Goal: Check status

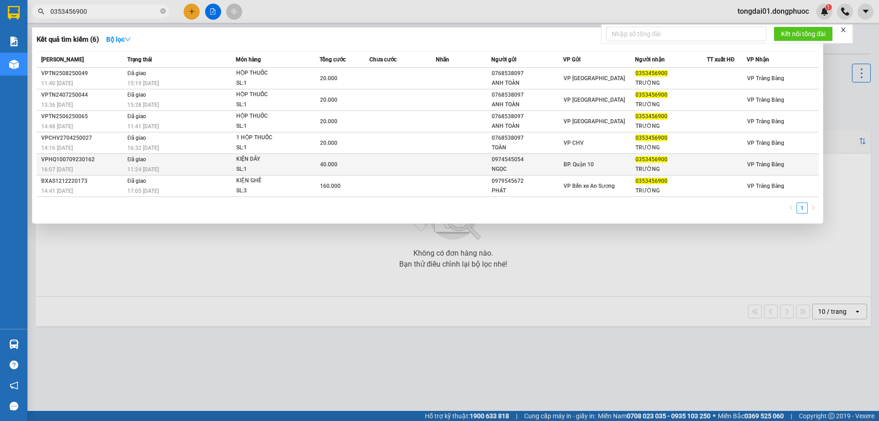
type input "0353456900"
click at [220, 162] on td "Đã giao 11:24 [DATE]" at bounding box center [180, 165] width 111 height 22
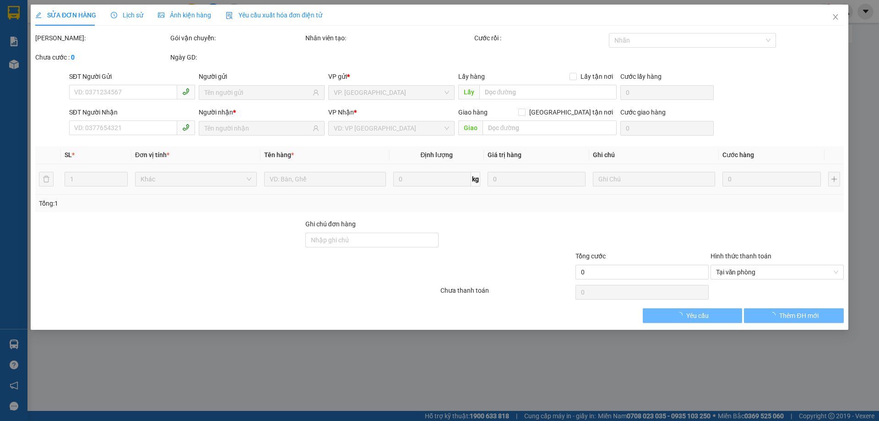
type input "0974545054"
type input "NGỌC"
type input "0353456900"
type input "TRƯỜNG"
type input "40.000"
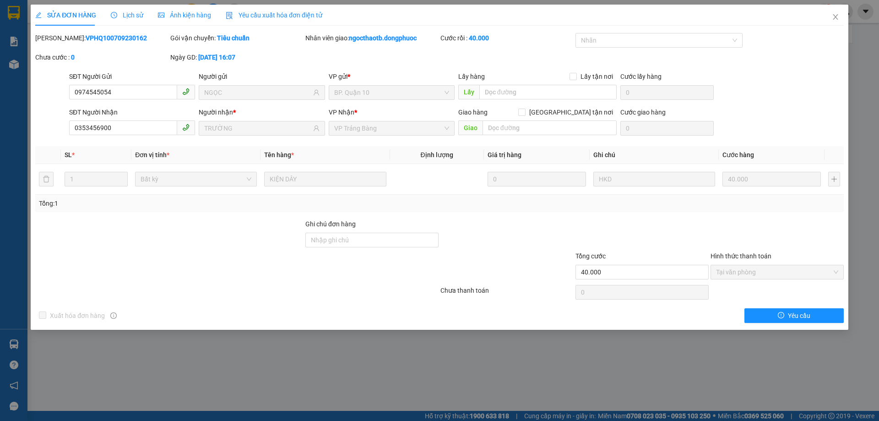
click at [127, 16] on span "Lịch sử" at bounding box center [127, 14] width 32 height 7
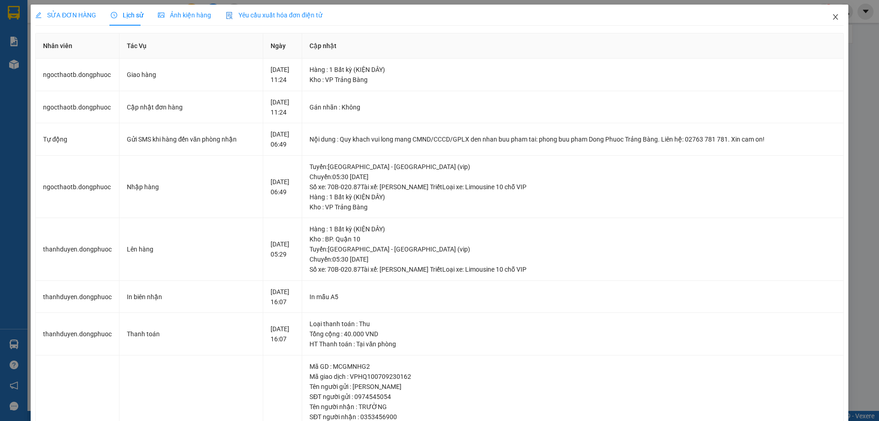
click at [831, 19] on icon "close" at bounding box center [834, 16] width 7 height 7
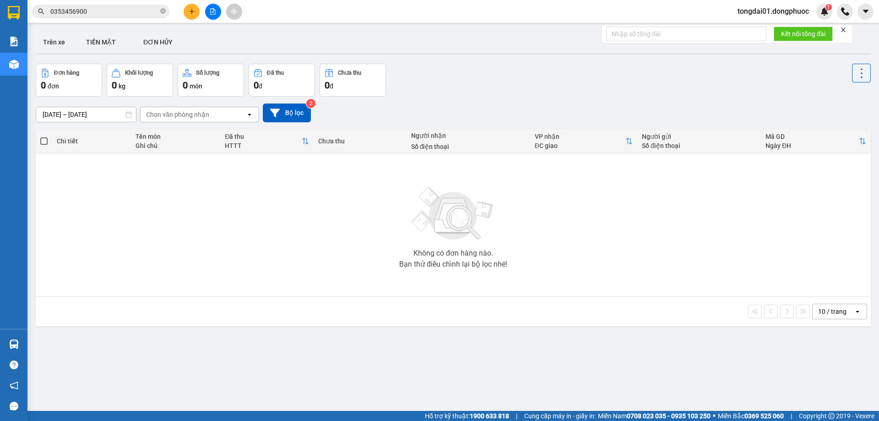
click at [114, 11] on input "0353456900" at bounding box center [104, 11] width 108 height 10
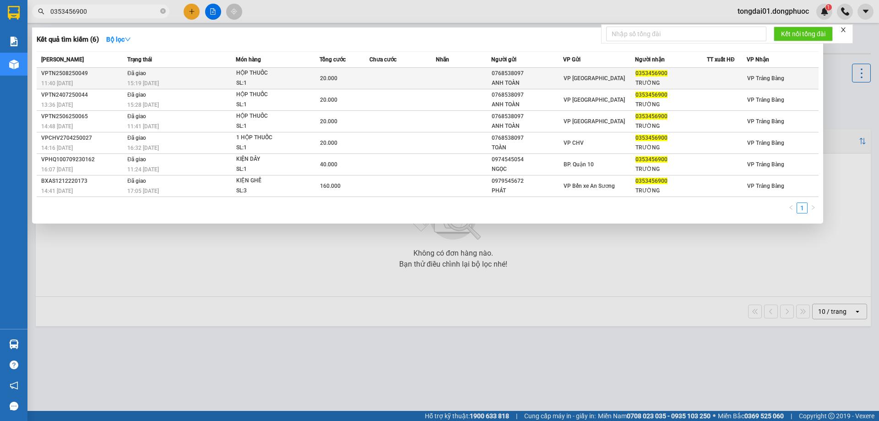
click at [119, 77] on div "VPTN2508250049" at bounding box center [82, 74] width 83 height 10
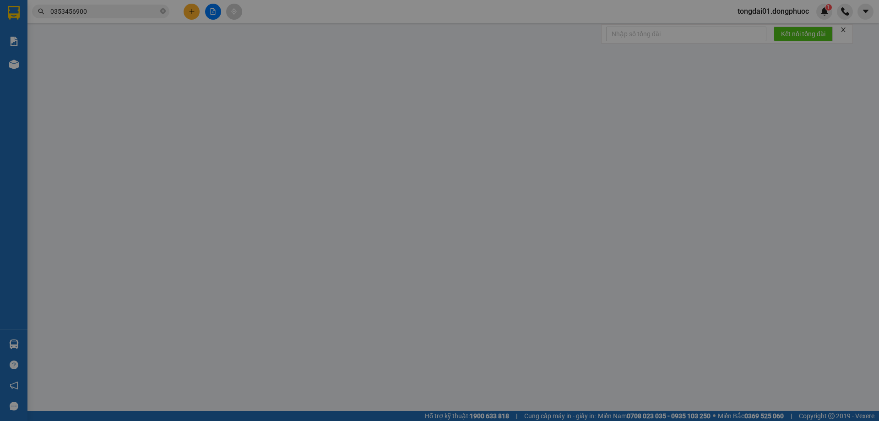
type input "0768538097"
type input "ANH TOÀN"
type input "0353456900"
type input "TRƯỜNG"
type input "20.000"
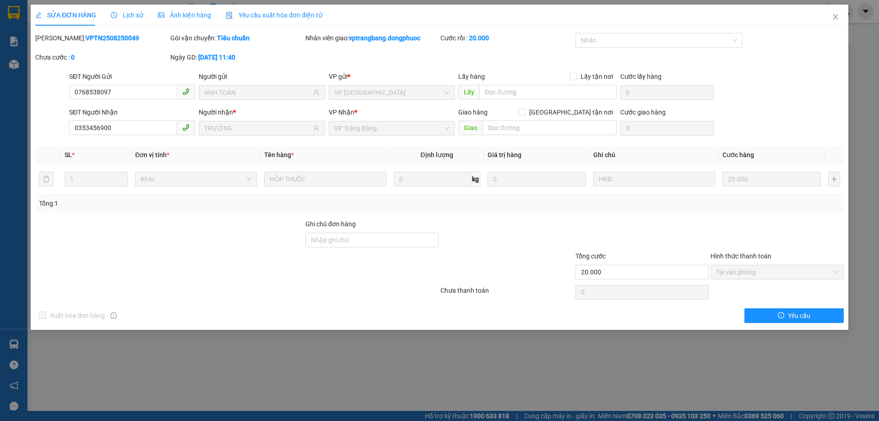
click at [139, 13] on span "Lịch sử" at bounding box center [127, 14] width 32 height 7
